Goal: Information Seeking & Learning: Learn about a topic

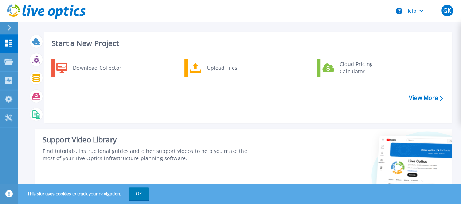
scroll to position [3, 0]
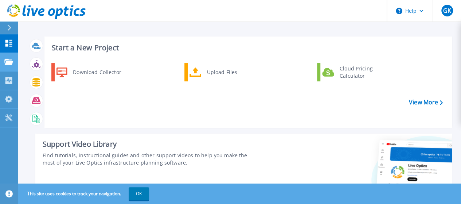
click at [3, 62] on link "Projects Projects" at bounding box center [9, 62] width 18 height 19
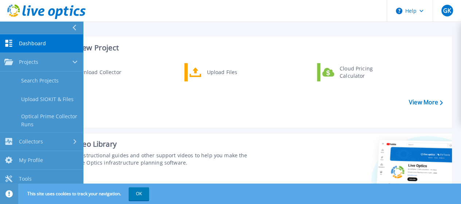
click at [178, 101] on div "Download Collector Upload Files Cloud Pricing Calculator" at bounding box center [247, 92] width 402 height 63
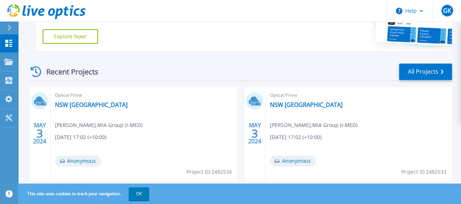
scroll to position [0, 0]
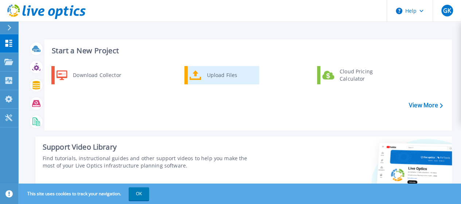
click at [213, 73] on div "Upload Files" at bounding box center [230, 75] width 54 height 15
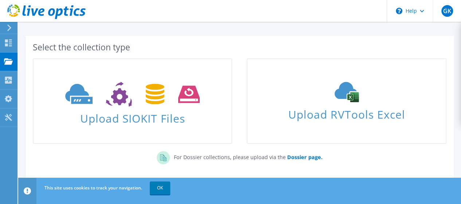
scroll to position [54, 0]
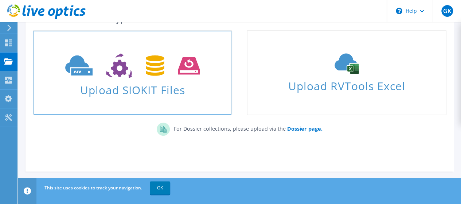
click at [160, 87] on span "Upload SIOKIT Files" at bounding box center [133, 88] width 198 height 16
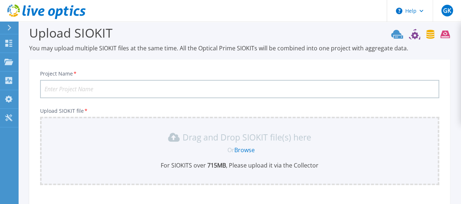
scroll to position [7, 0]
click at [10, 31] on div at bounding box center [13, 27] width 12 height 12
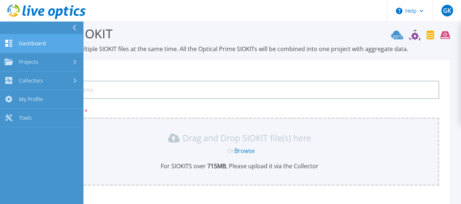
click at [36, 48] on link "Dashboard Dashboard" at bounding box center [41, 43] width 83 height 19
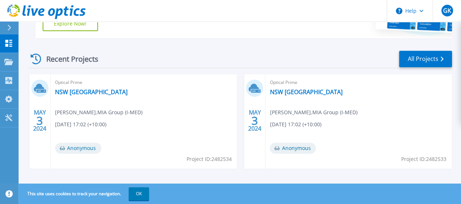
scroll to position [199, 0]
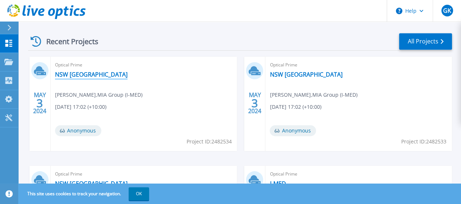
click at [63, 71] on link "NSW DC" at bounding box center [91, 74] width 72 height 7
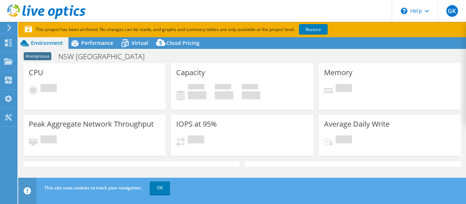
select select "USD"
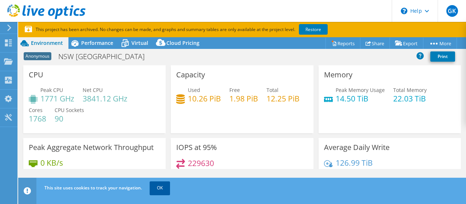
click at [161, 185] on link "OK" at bounding box center [160, 187] width 20 height 13
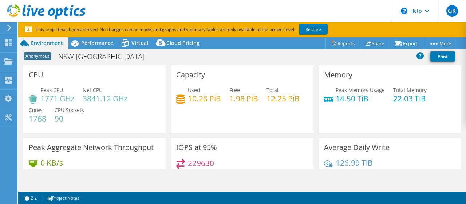
click at [157, 193] on div "1 2 Project Notes" at bounding box center [131, 197] width 221 height 9
click at [162, 193] on div "1 2 Project Notes" at bounding box center [131, 197] width 221 height 9
click at [96, 44] on span "Performance" at bounding box center [97, 42] width 32 height 7
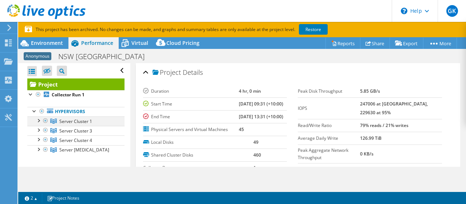
click at [36, 116] on div at bounding box center [38, 119] width 7 height 7
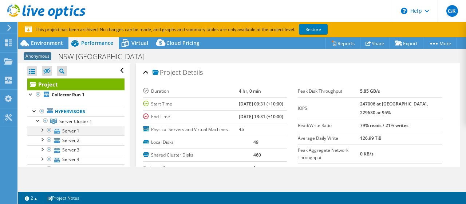
click at [44, 126] on div at bounding box center [41, 129] width 7 height 7
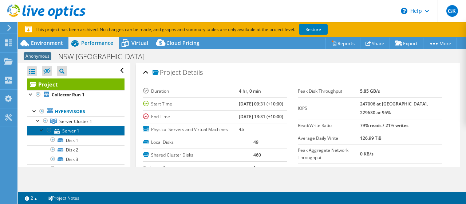
click at [73, 130] on link "Server 1" at bounding box center [75, 130] width 97 height 9
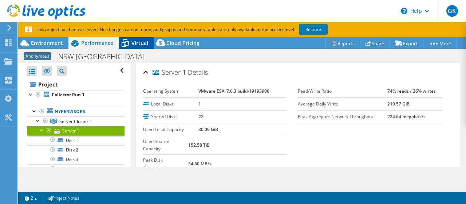
click at [134, 44] on span "Virtual" at bounding box center [139, 42] width 17 height 7
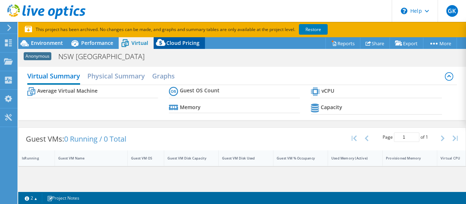
click at [176, 44] on span "Cloud Pricing" at bounding box center [182, 42] width 33 height 7
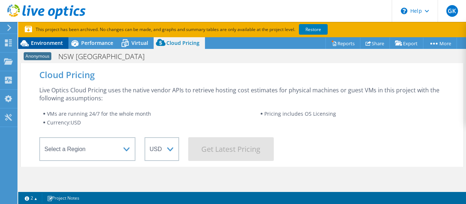
click at [50, 41] on span "Environment" at bounding box center [47, 42] width 32 height 7
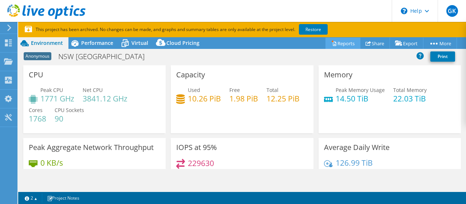
click at [347, 42] on link "Reports" at bounding box center [343, 43] width 35 height 11
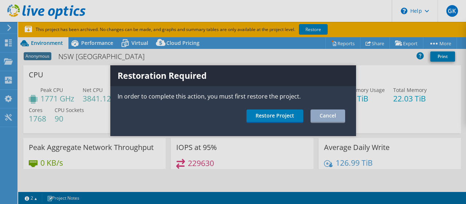
click at [335, 48] on div at bounding box center [233, 102] width 466 height 204
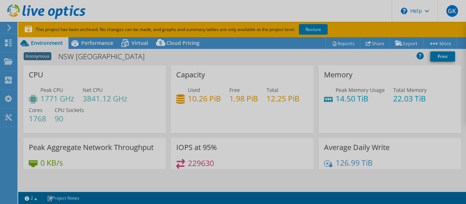
click at [335, 43] on div at bounding box center [233, 102] width 466 height 204
